Goal: Answer question/provide support: Share knowledge or assist other users

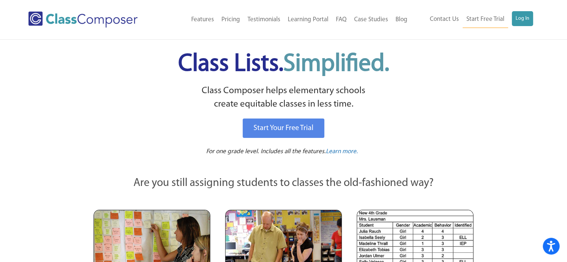
click at [514, 4] on div "Menu Home Old Features Pricing Testimonials Learning Portal FAQ Case Studies Bl…" at bounding box center [283, 19] width 510 height 39
click at [520, 21] on link "Log In" at bounding box center [522, 18] width 21 height 15
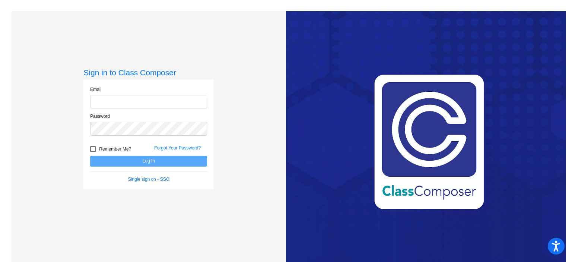
type input "[EMAIL_ADDRESS][DOMAIN_NAME]"
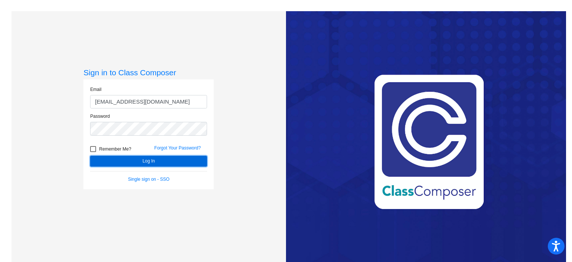
click at [202, 161] on button "Log In" at bounding box center [148, 161] width 117 height 11
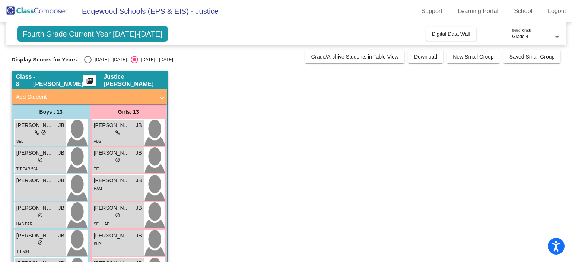
click at [104, 59] on div "[DATE] - [DATE]" at bounding box center [109, 59] width 35 height 7
click at [88, 63] on input "[DATE] - [DATE]" at bounding box center [88, 63] width 0 height 0
radio input "true"
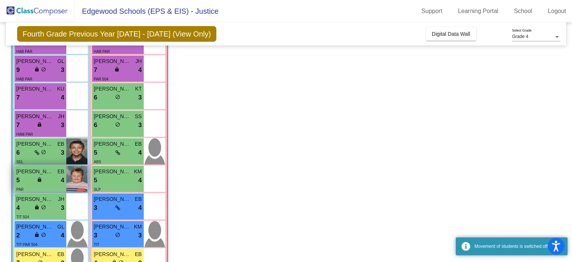
scroll to position [227, 0]
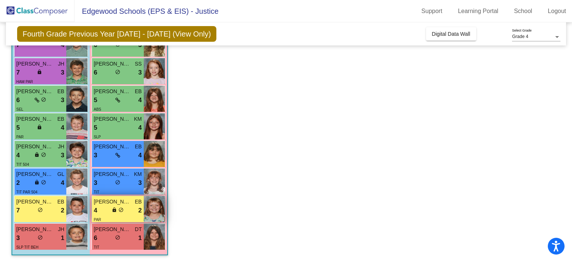
click at [104, 208] on div "4 lock do_not_disturb_alt 2" at bounding box center [118, 211] width 48 height 10
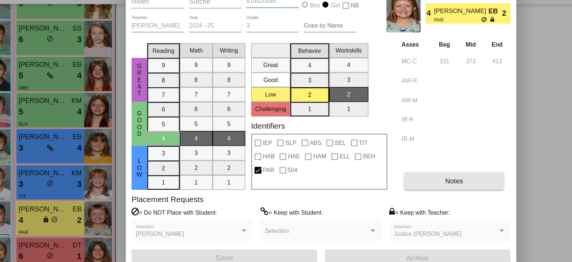
click at [413, 182] on button "Notes" at bounding box center [426, 180] width 76 height 13
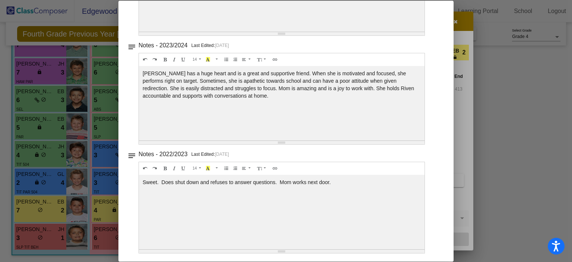
scroll to position [0, 0]
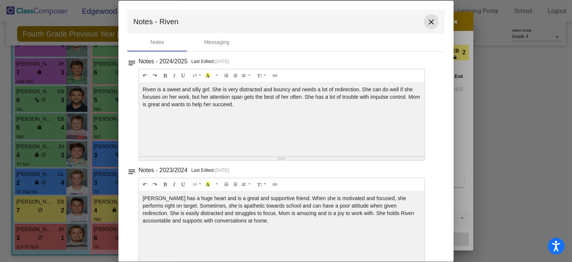
click at [427, 22] on mat-icon "close" at bounding box center [431, 22] width 9 height 9
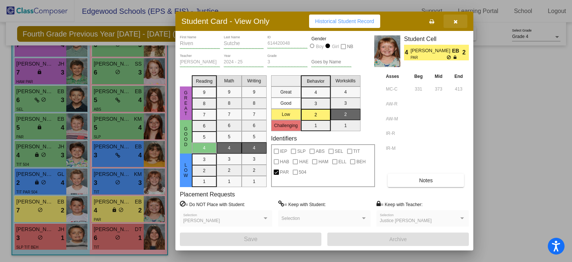
click at [457, 25] on button "button" at bounding box center [456, 21] width 24 height 13
